Goal: Book appointment/travel/reservation

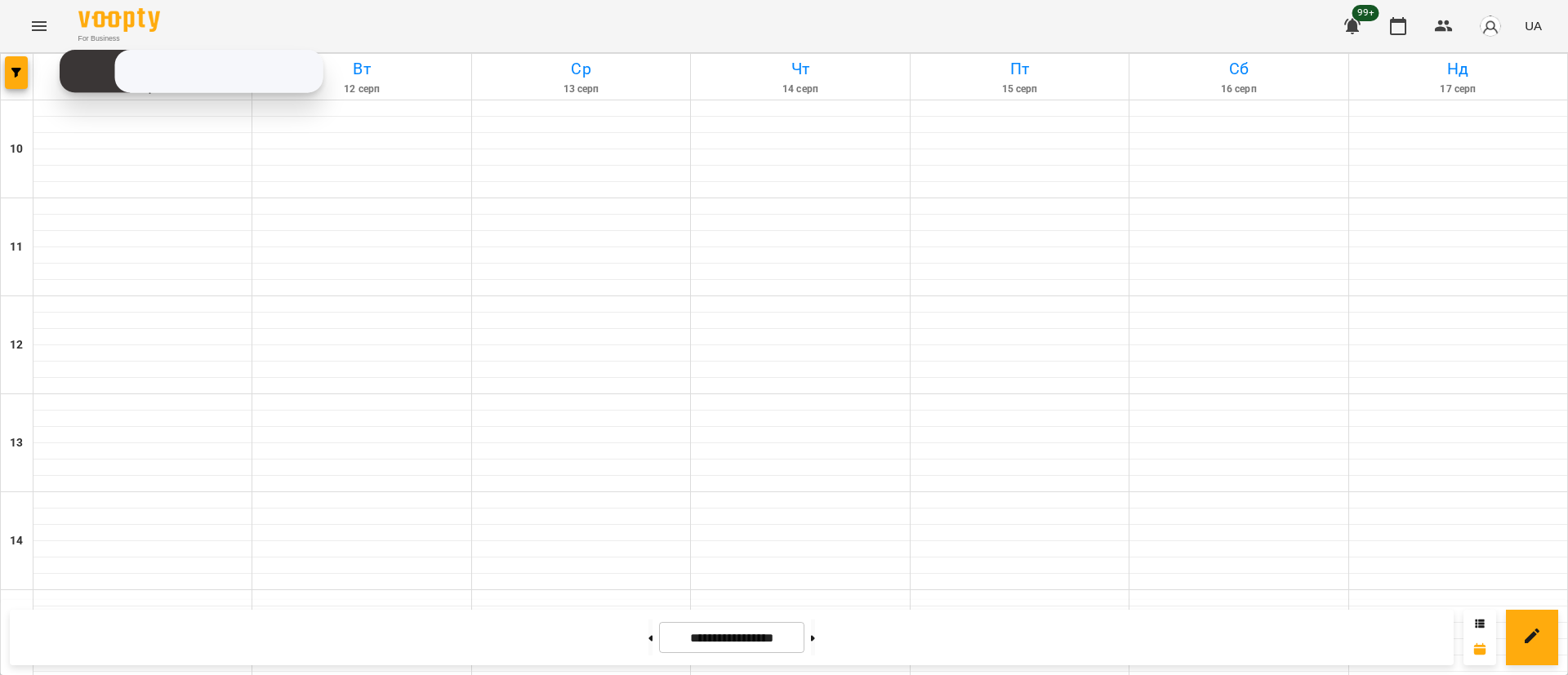
scroll to position [772, 0]
click at [29, 78] on div at bounding box center [17, 76] width 33 height 46
click at [25, 78] on button "button" at bounding box center [16, 73] width 23 height 33
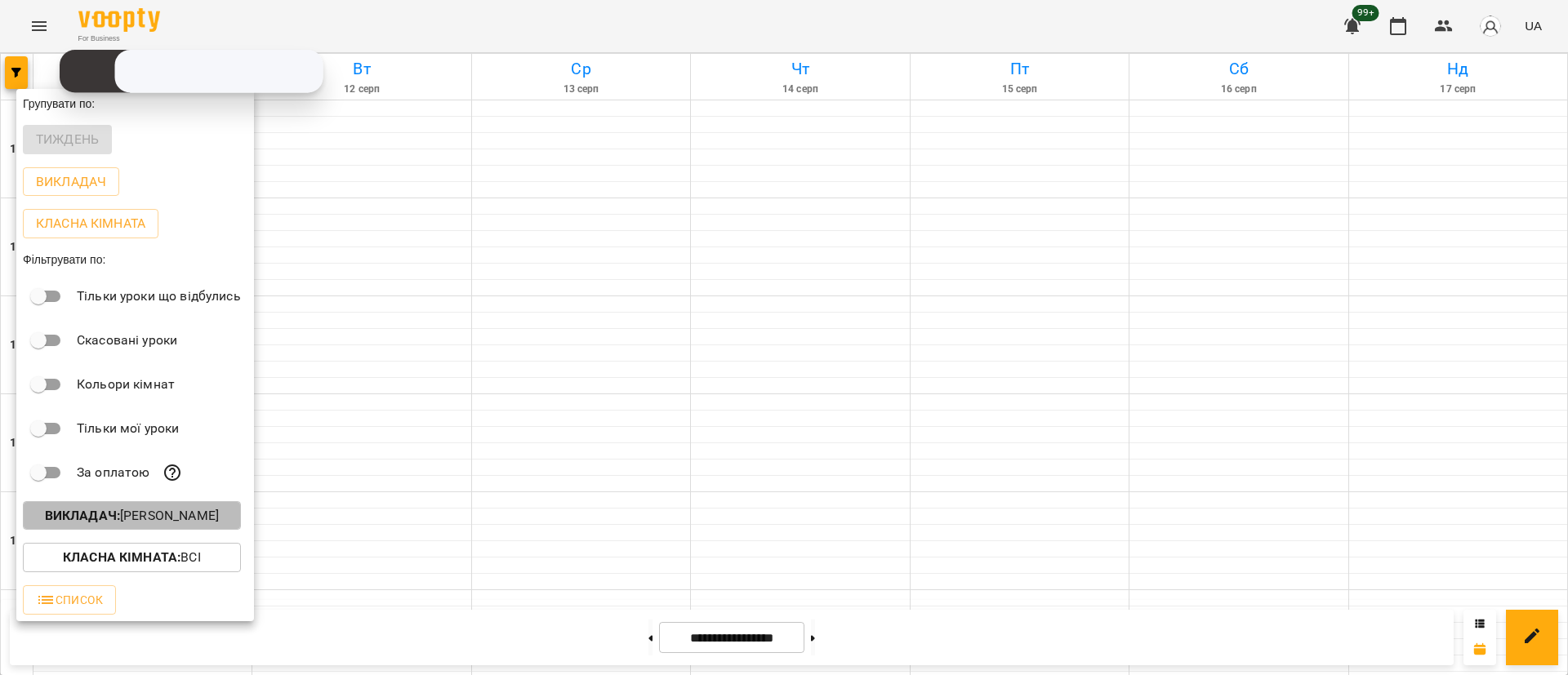
click at [179, 530] on button "Викладач : [PERSON_NAME]" at bounding box center [132, 516] width 218 height 29
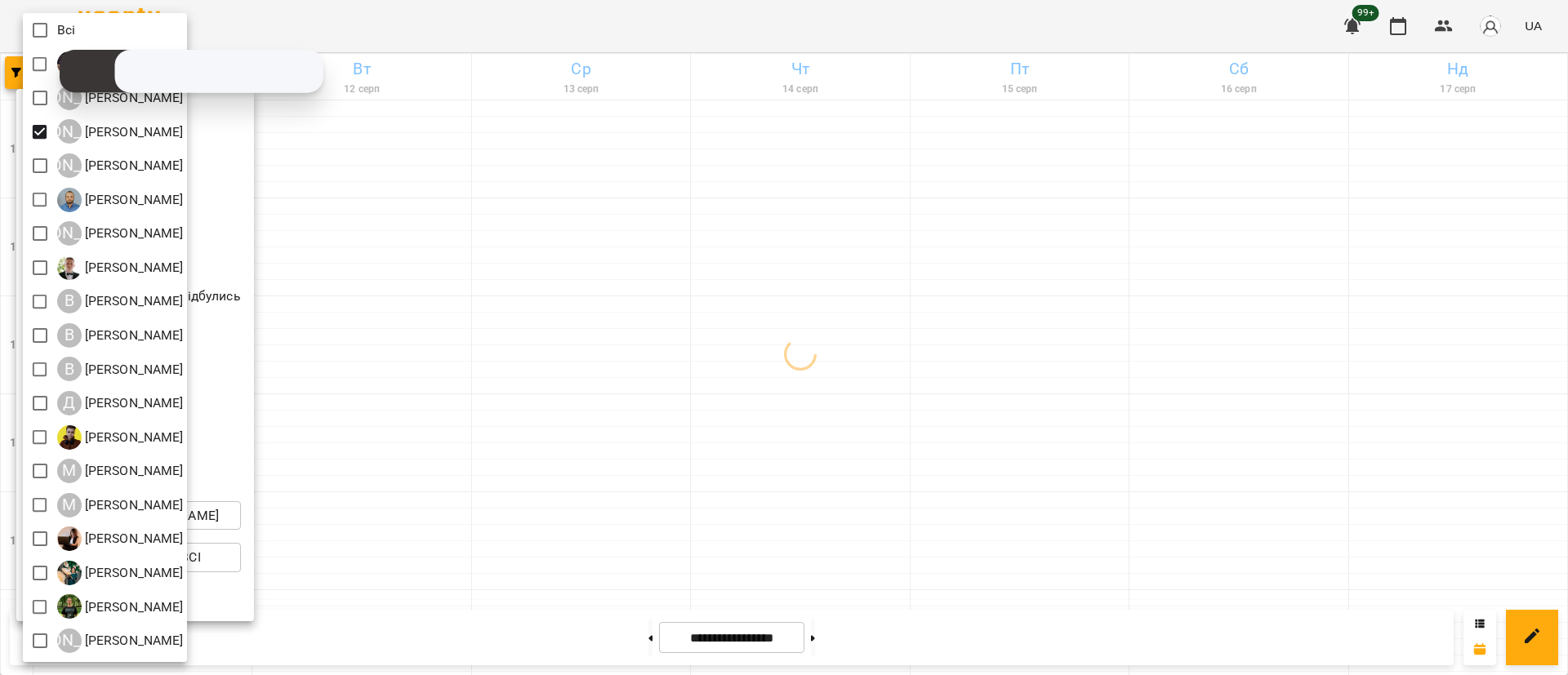
click at [544, 327] on div at bounding box center [784, 337] width 1568 height 675
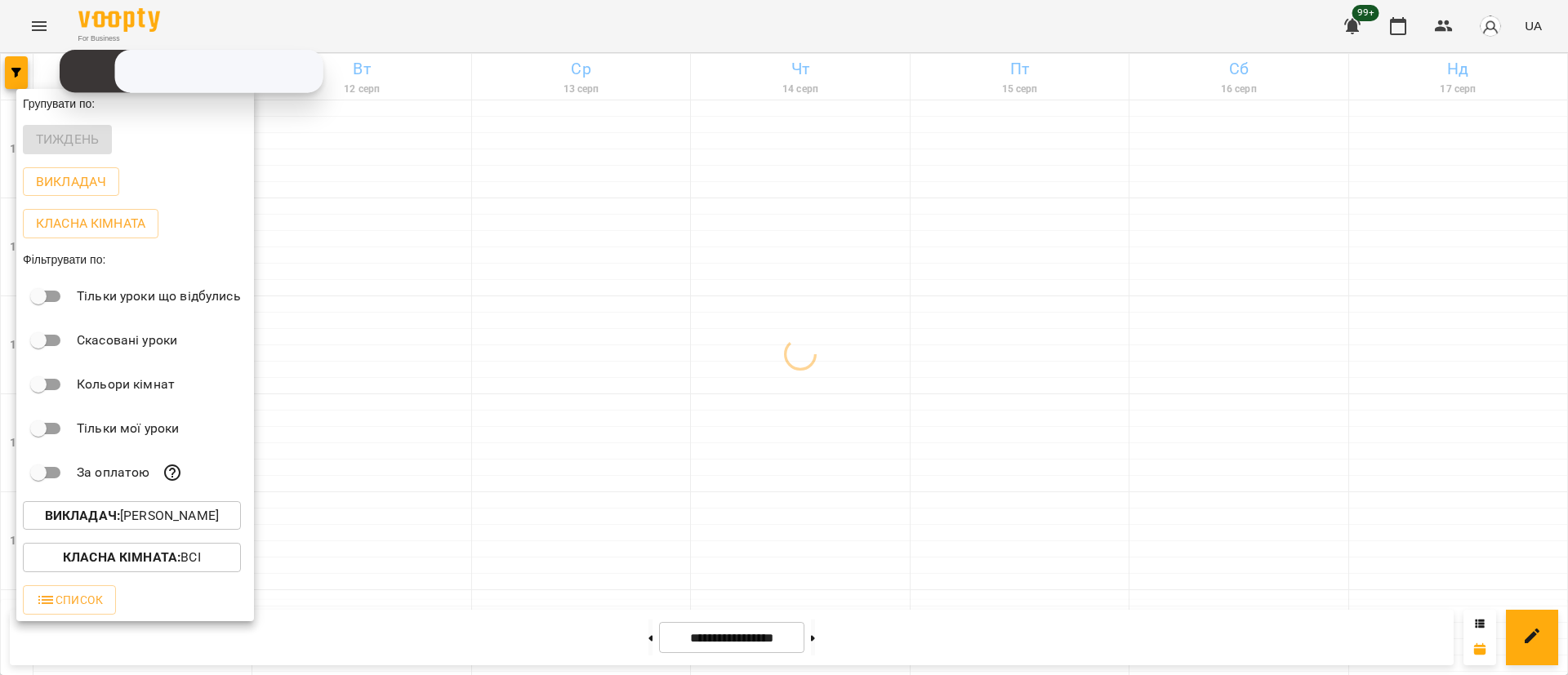
click at [544, 327] on div at bounding box center [784, 337] width 1568 height 675
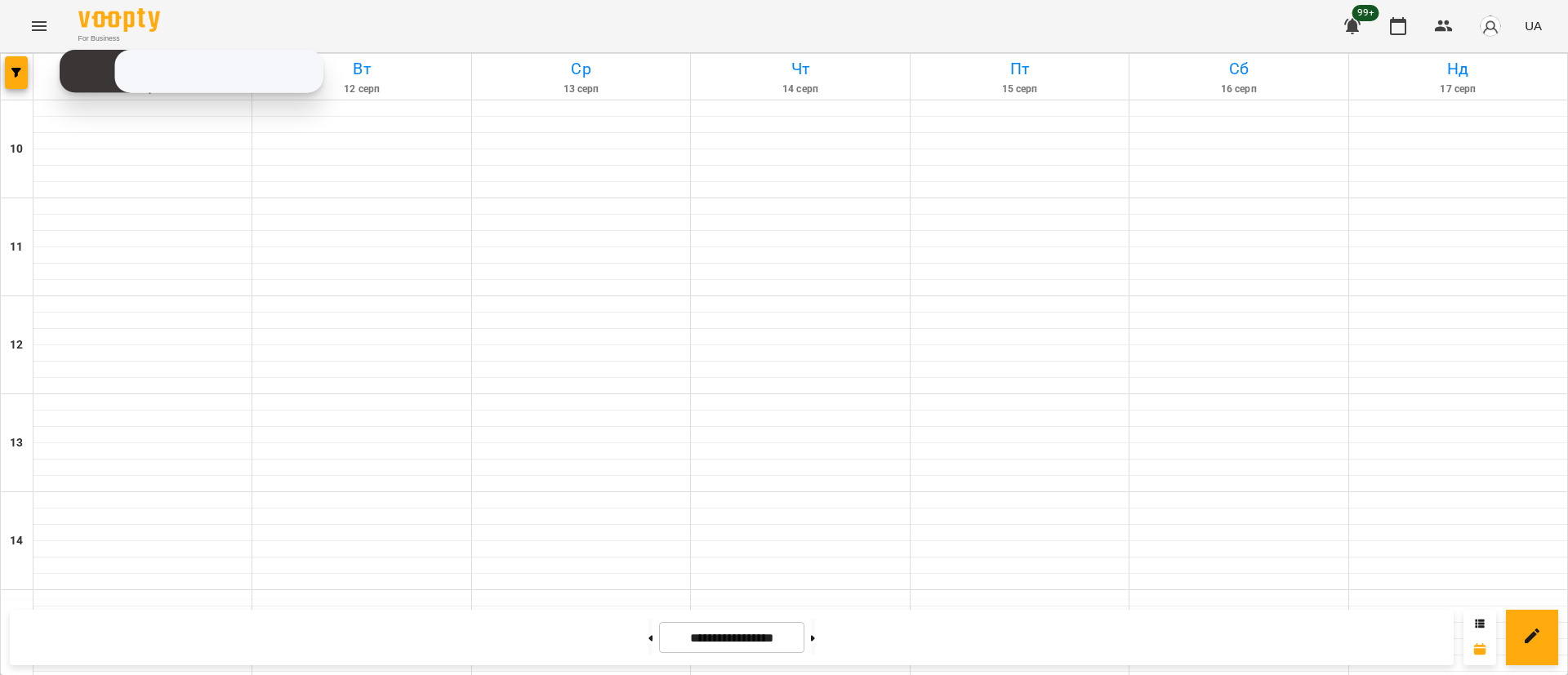
scroll to position [613, 0]
click at [648, 635] on icon at bounding box center [650, 639] width 4 height 7
click at [648, 648] on button at bounding box center [650, 637] width 4 height 36
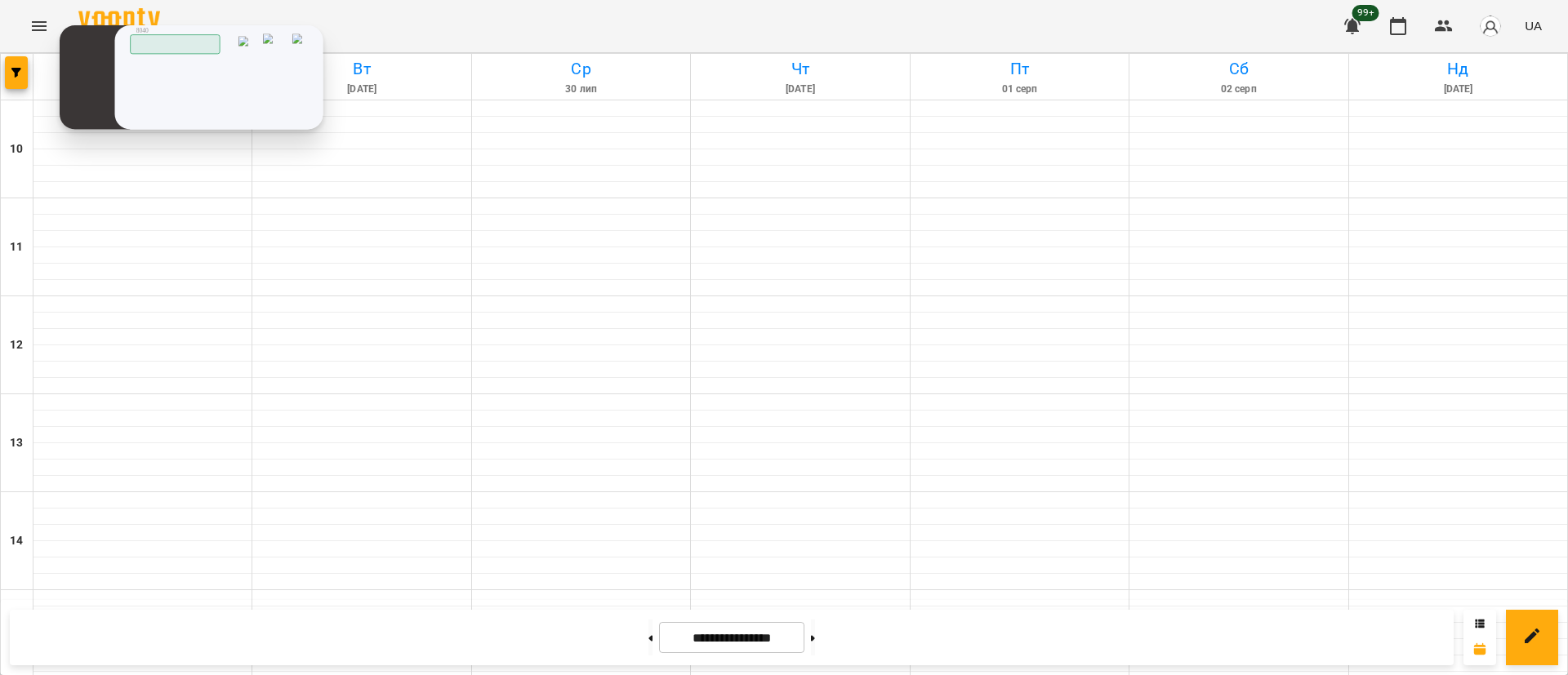
click at [0, 0] on input "tel" at bounding box center [0, 0] width 0 height 0
type input "**********"
click at [0, 0] on img at bounding box center [0, 0] width 0 height 0
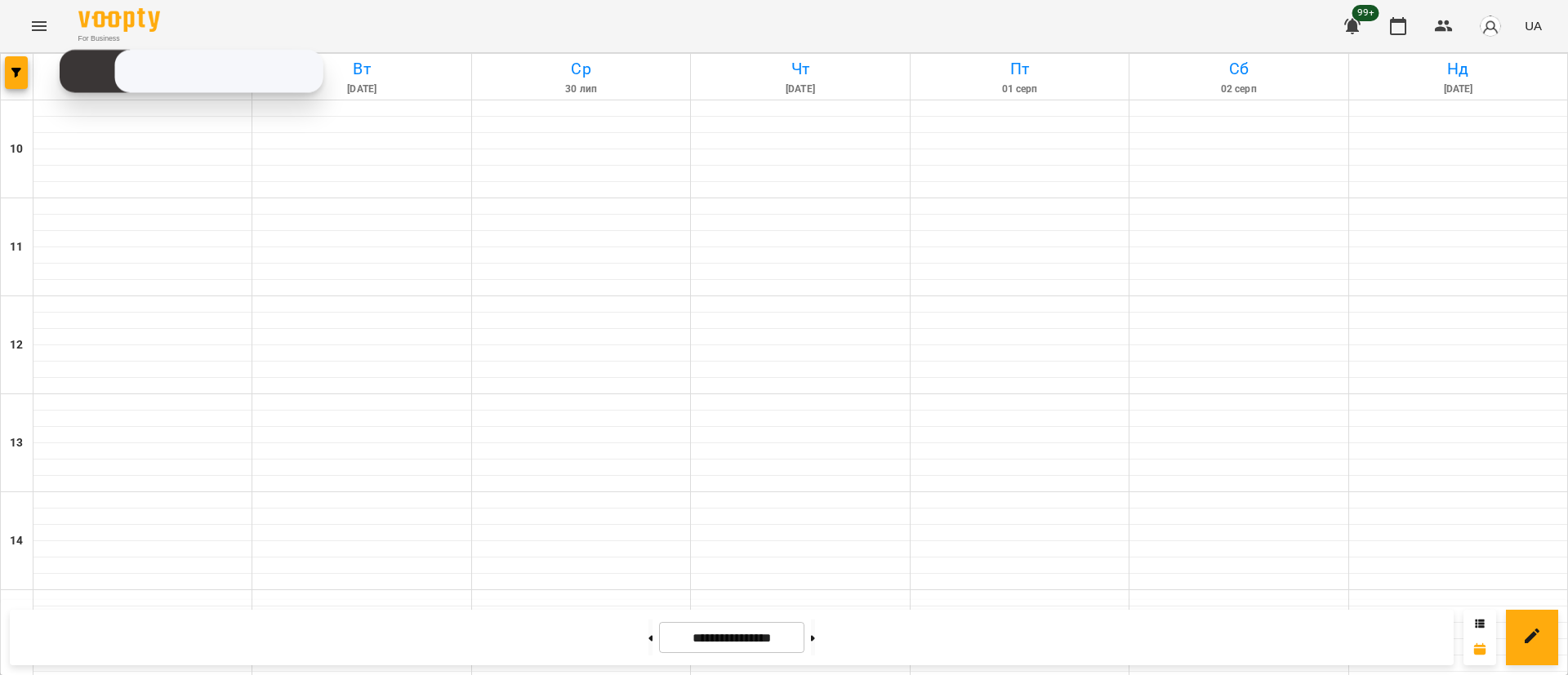
click at [4, 70] on div at bounding box center [17, 76] width 33 height 46
click at [16, 70] on icon "button" at bounding box center [16, 72] width 10 height 10
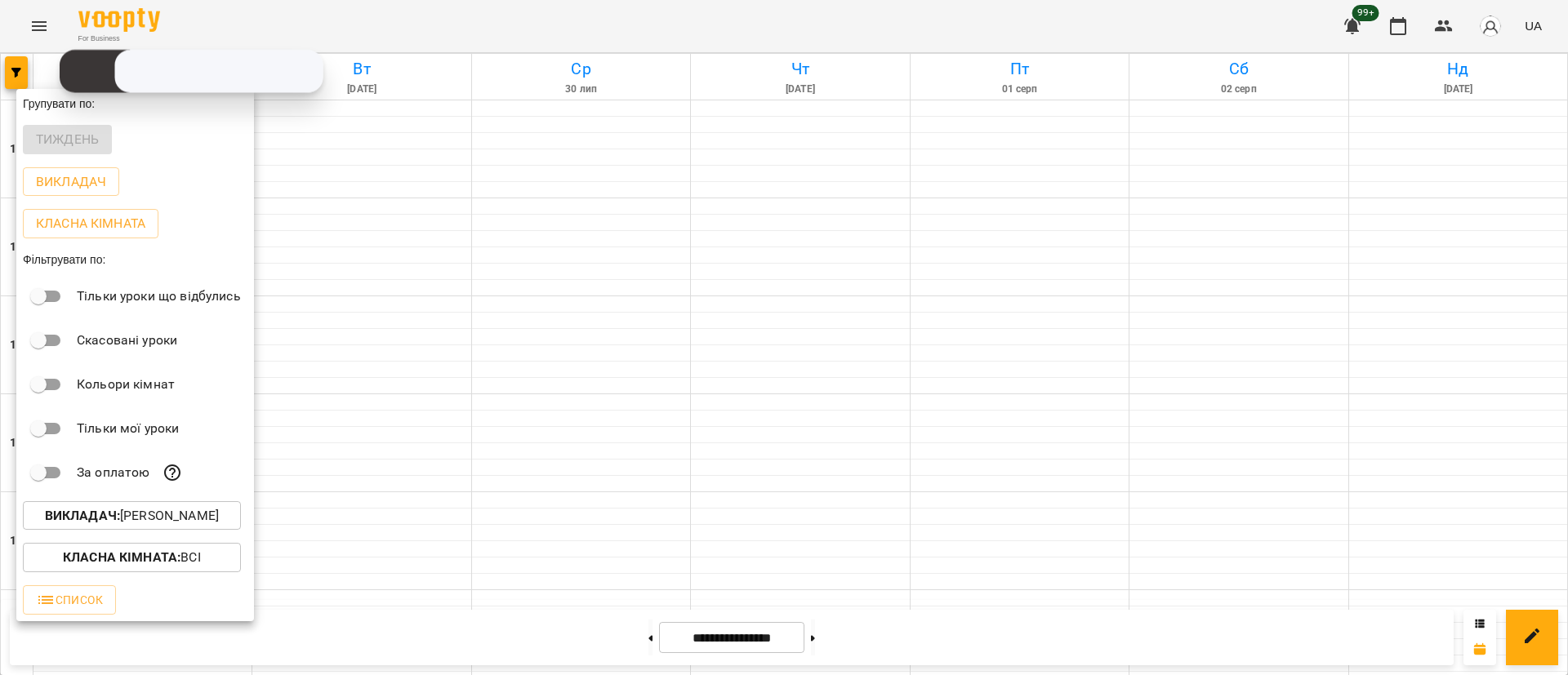
click at [171, 512] on p "Викладач : [PERSON_NAME]" at bounding box center [132, 516] width 174 height 20
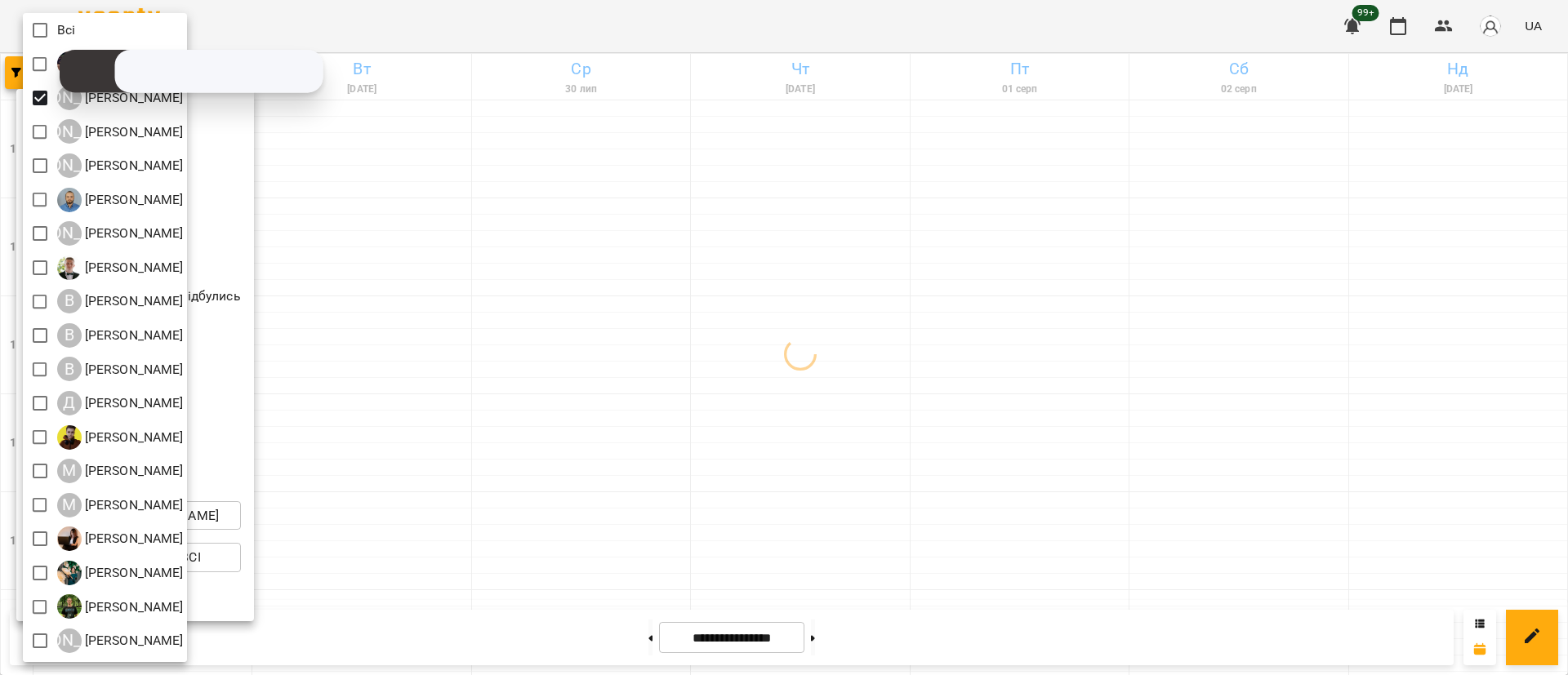
click at [403, 271] on div at bounding box center [784, 337] width 1568 height 675
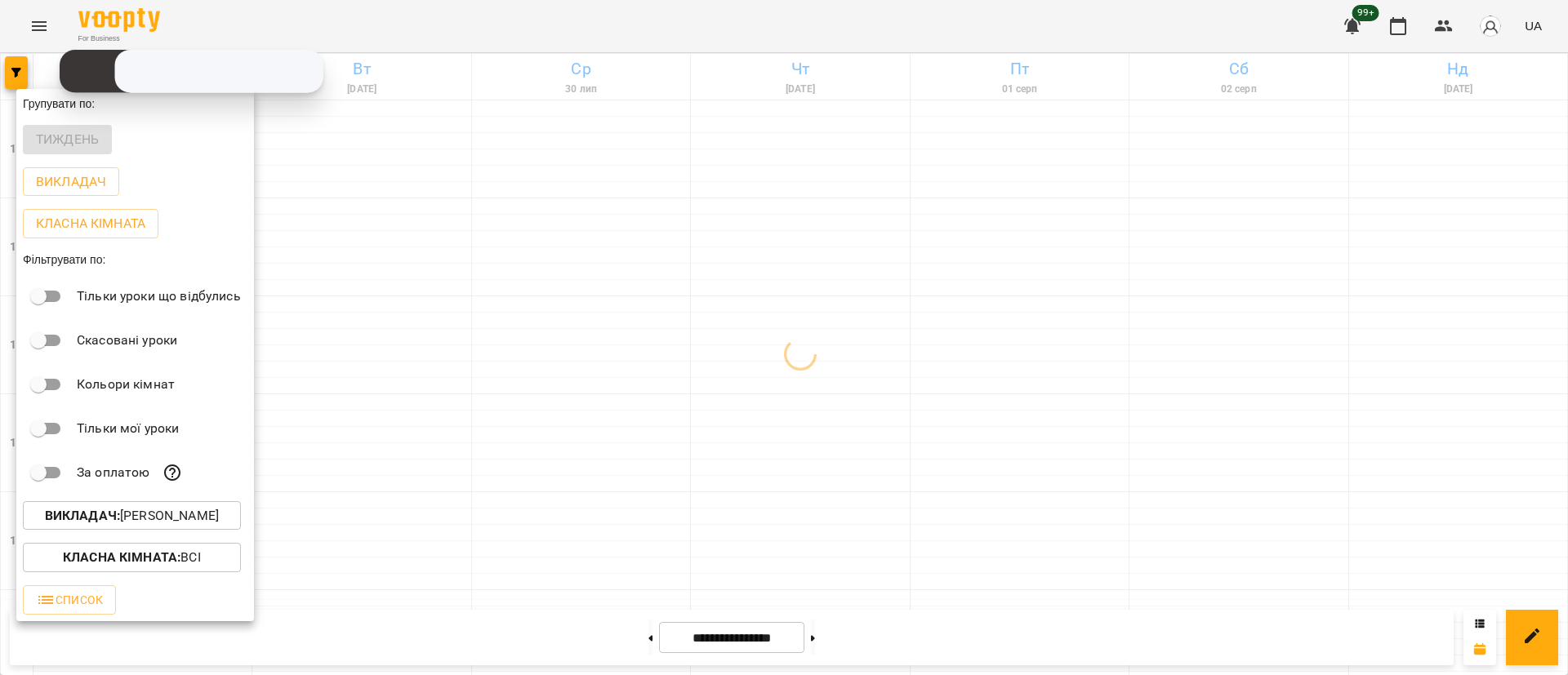
click at [403, 271] on div at bounding box center [784, 337] width 1568 height 675
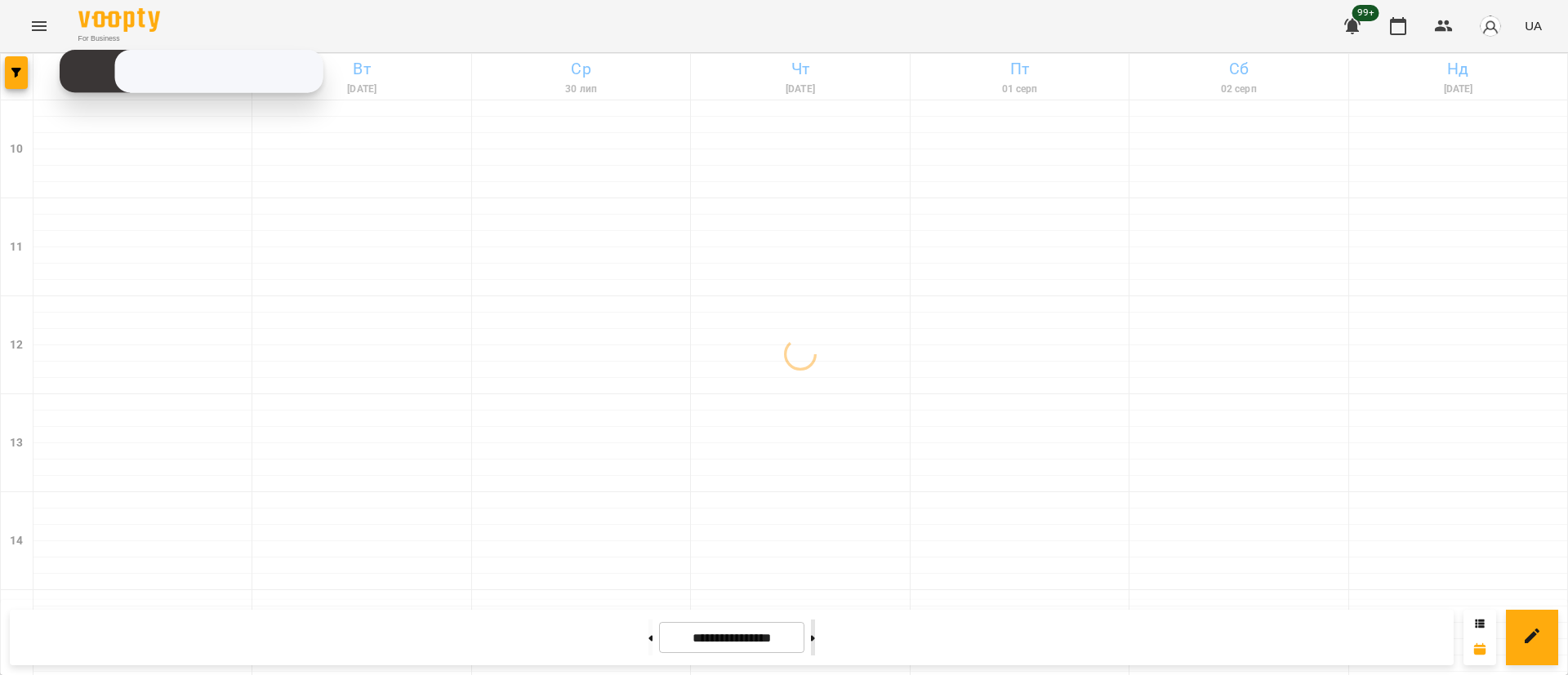
click at [815, 644] on button at bounding box center [813, 637] width 4 height 36
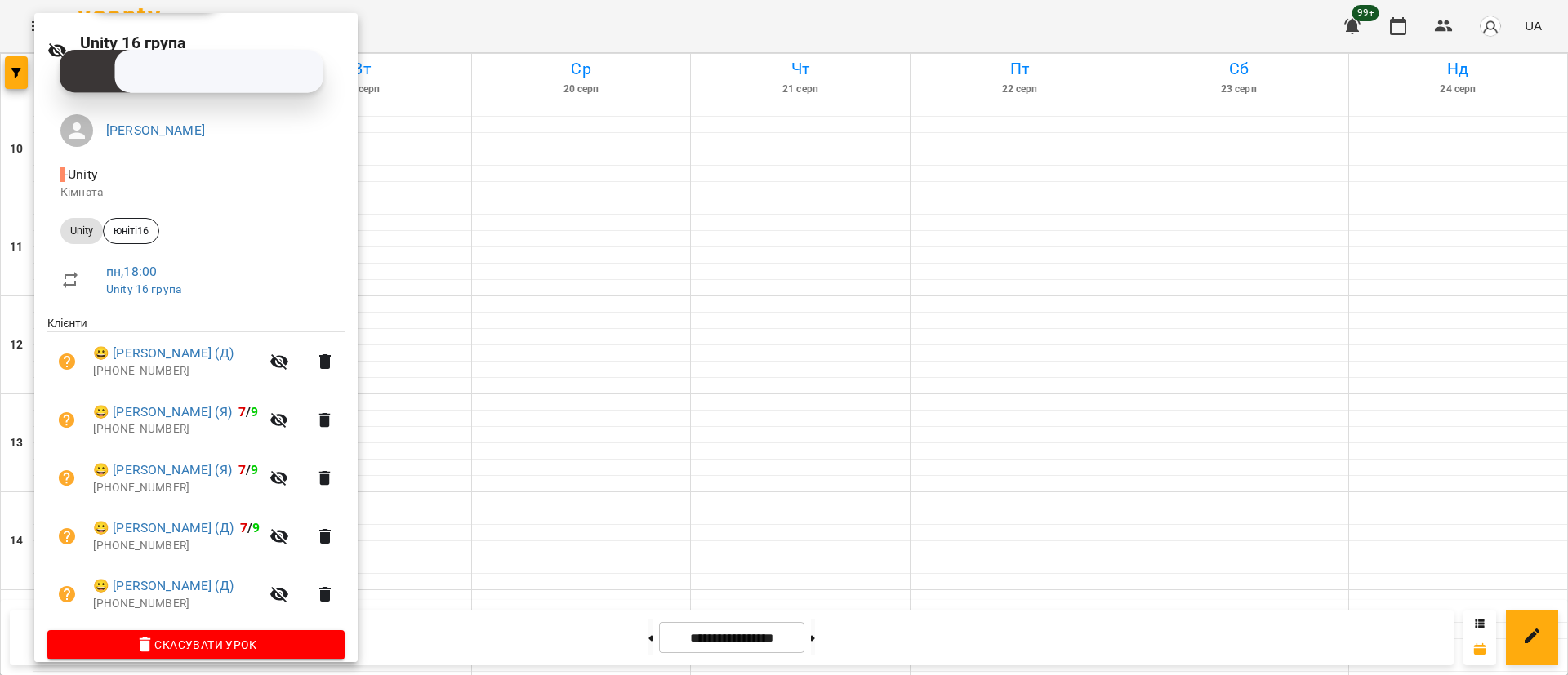
scroll to position [68, 0]
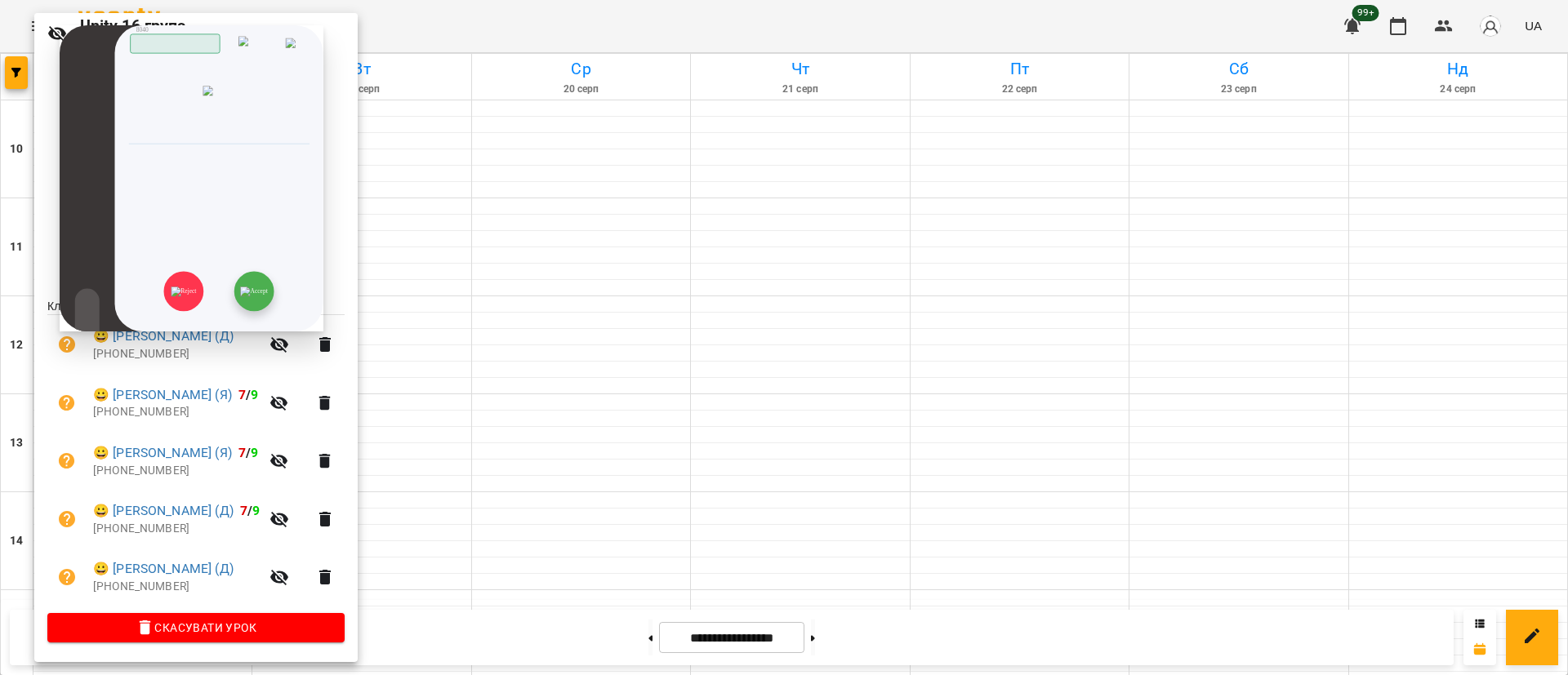
click at [262, 296] on img at bounding box center [253, 291] width 27 height 10
